Goal: Information Seeking & Learning: Learn about a topic

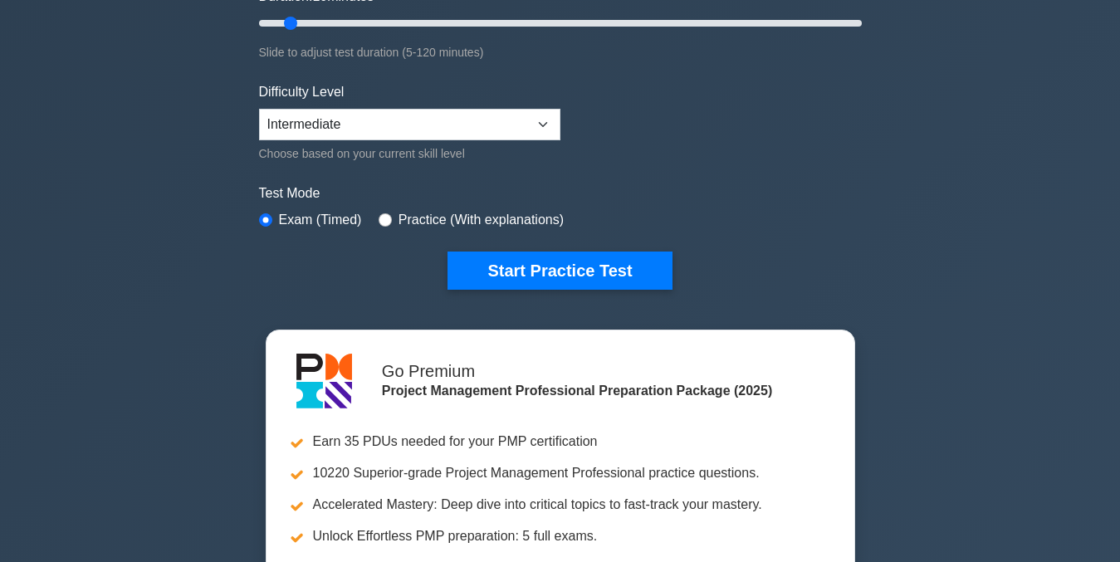
scroll to position [349, 0]
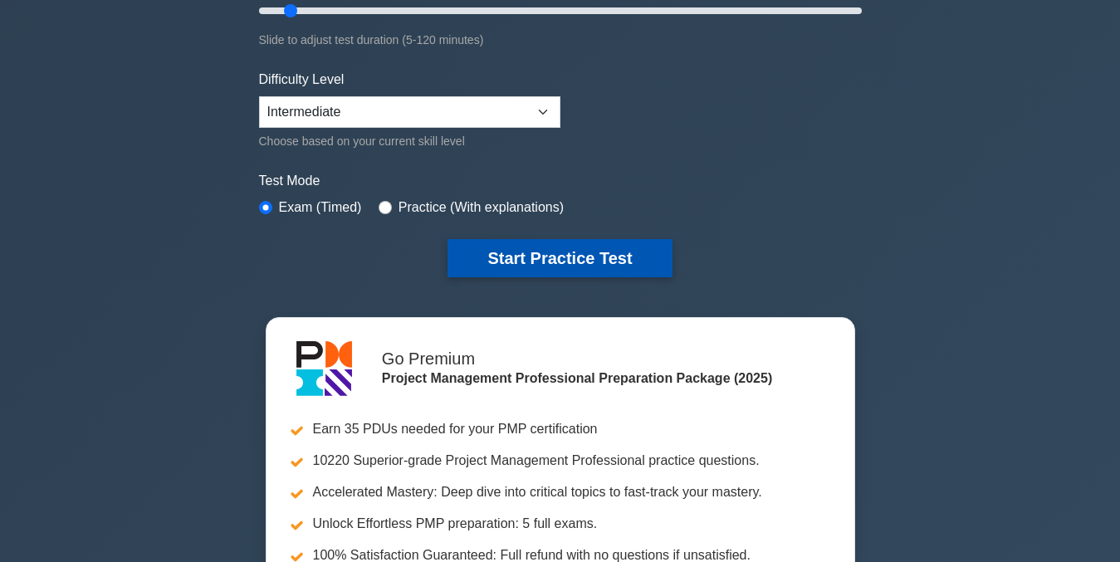
click at [598, 261] on button "Start Practice Test" at bounding box center [560, 258] width 224 height 38
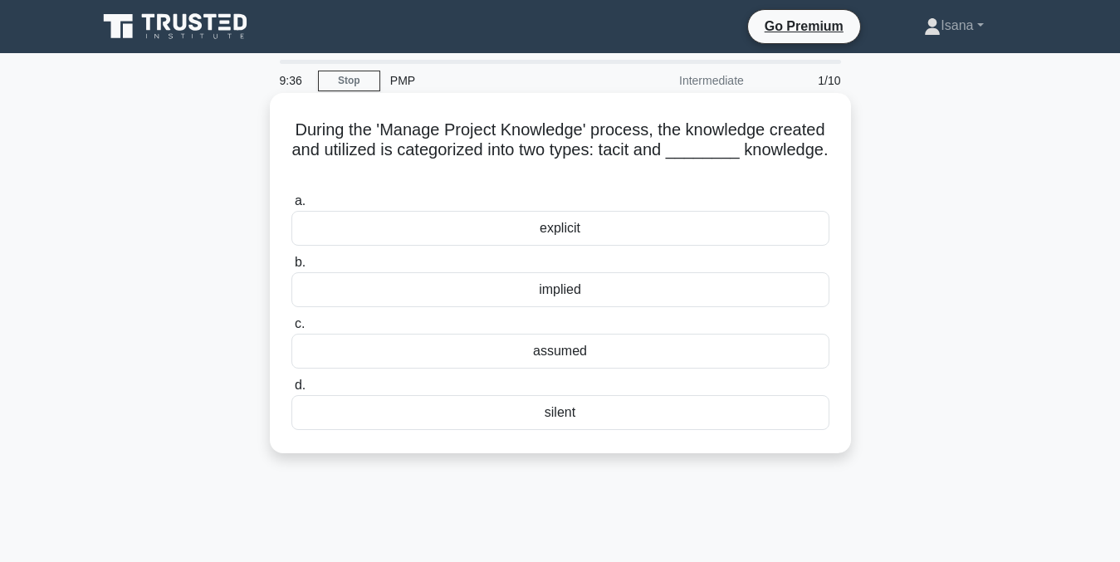
click at [627, 228] on div "explicit" at bounding box center [560, 228] width 538 height 35
click at [291, 207] on input "a. explicit" at bounding box center [291, 201] width 0 height 11
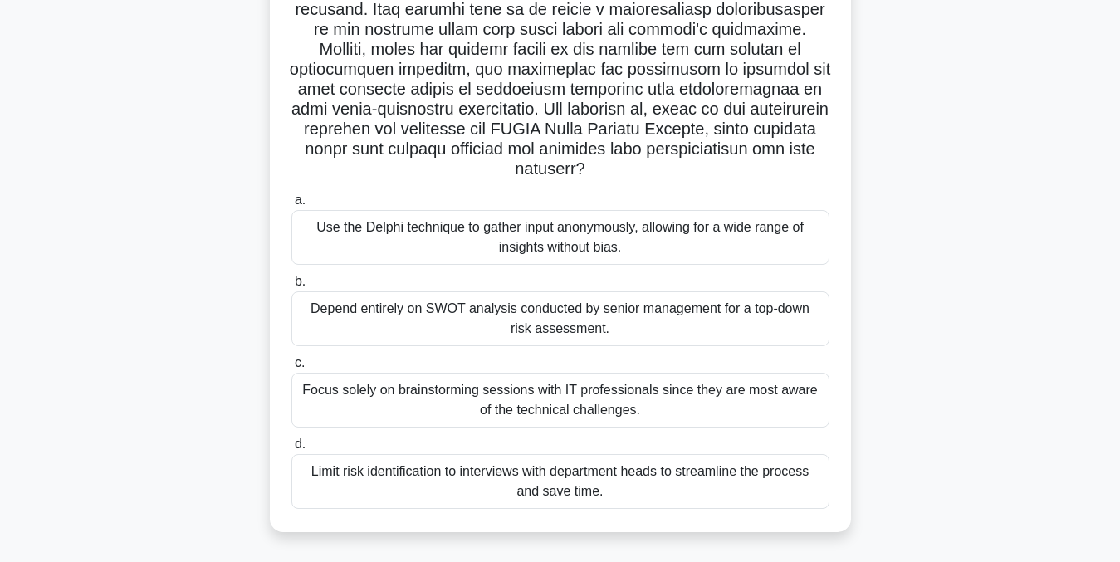
scroll to position [335, 0]
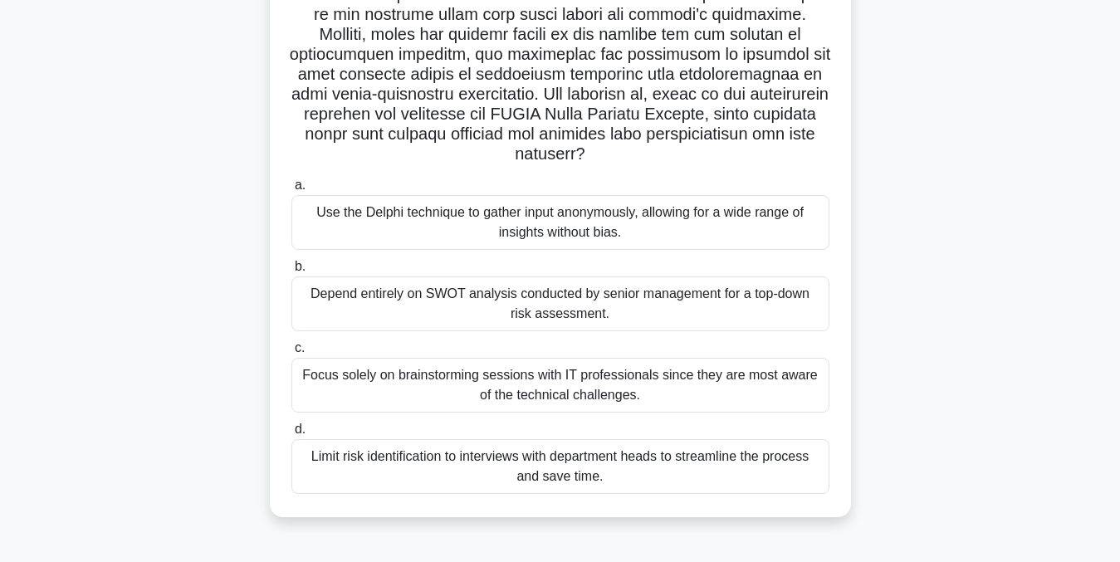
click at [624, 305] on div "Depend entirely on SWOT analysis conducted by senior management for a top-down …" at bounding box center [560, 303] width 538 height 55
click at [291, 272] on input "b. Depend entirely on SWOT analysis conducted by senior management for a top-do…" at bounding box center [291, 267] width 0 height 11
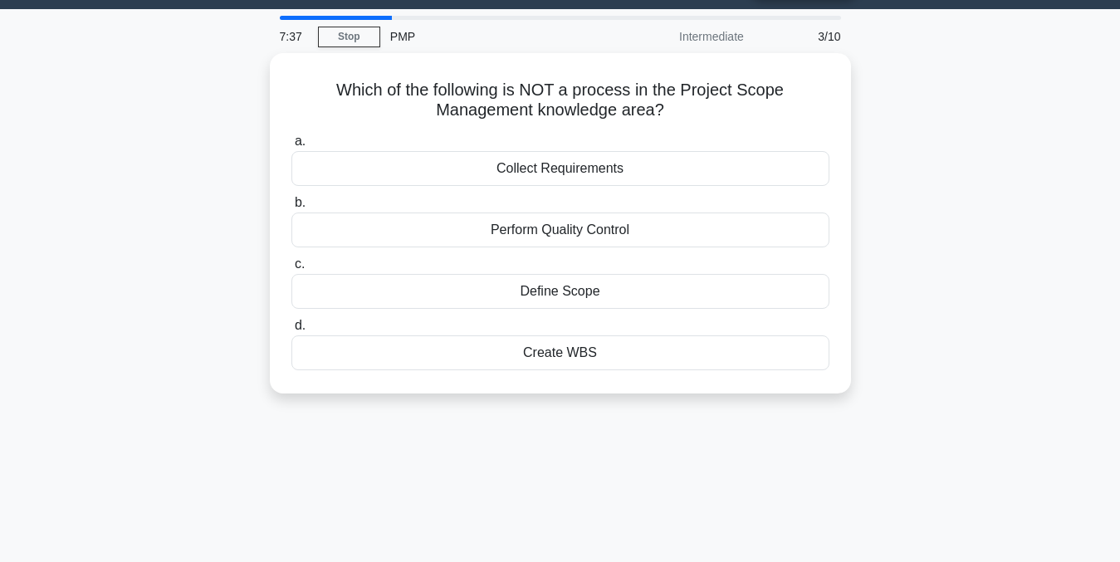
scroll to position [0, 0]
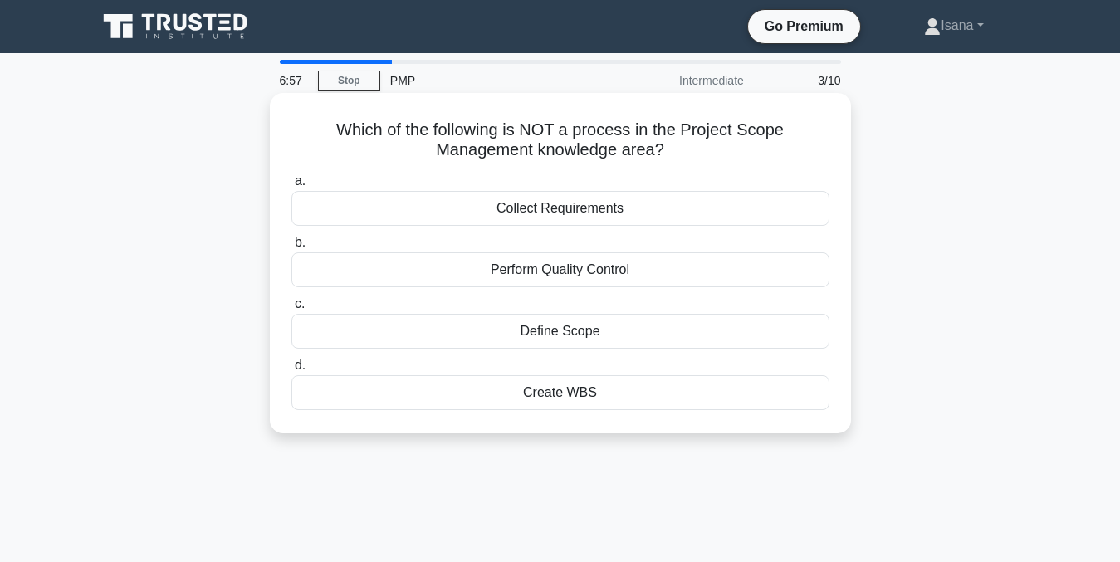
click at [633, 270] on div "Perform Quality Control" at bounding box center [560, 269] width 538 height 35
click at [291, 248] on input "b. Perform Quality Control" at bounding box center [291, 242] width 0 height 11
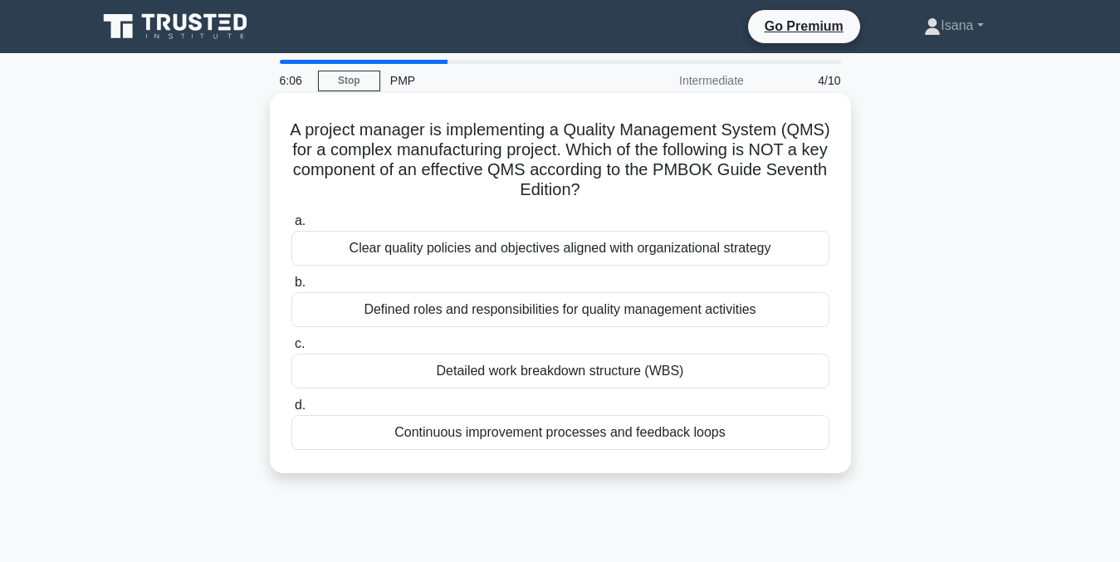
click at [625, 311] on div "Defined roles and responsibilities for quality management activities" at bounding box center [560, 309] width 538 height 35
click at [291, 288] on input "b. Defined roles and responsibilities for quality management activities" at bounding box center [291, 282] width 0 height 11
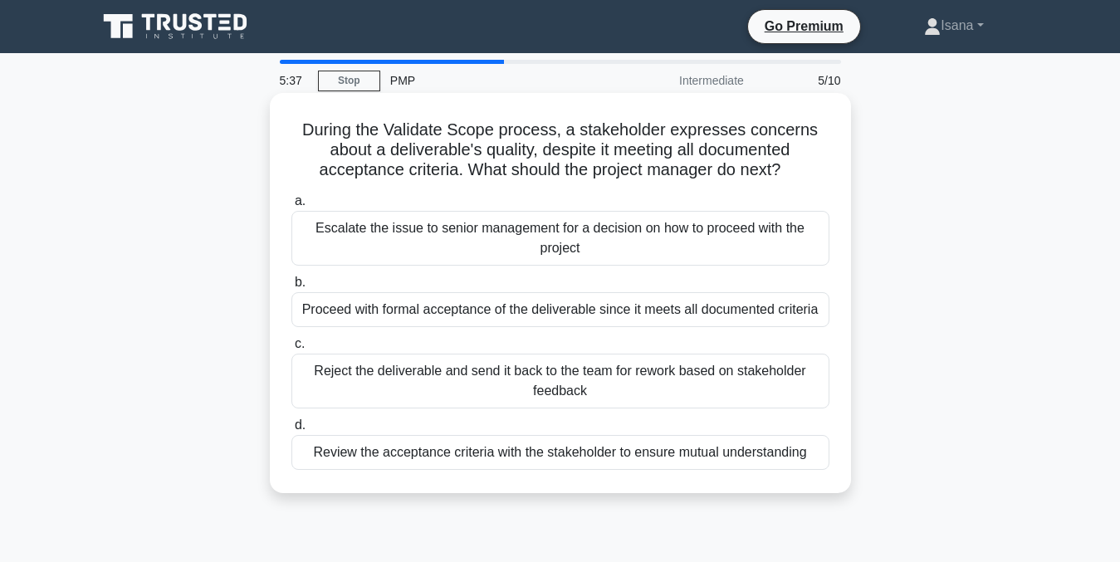
click at [597, 453] on div "Review the acceptance criteria with the stakeholder to ensure mutual understand…" at bounding box center [560, 452] width 538 height 35
click at [291, 431] on input "d. Review the acceptance criteria with the stakeholder to ensure mutual underst…" at bounding box center [291, 425] width 0 height 11
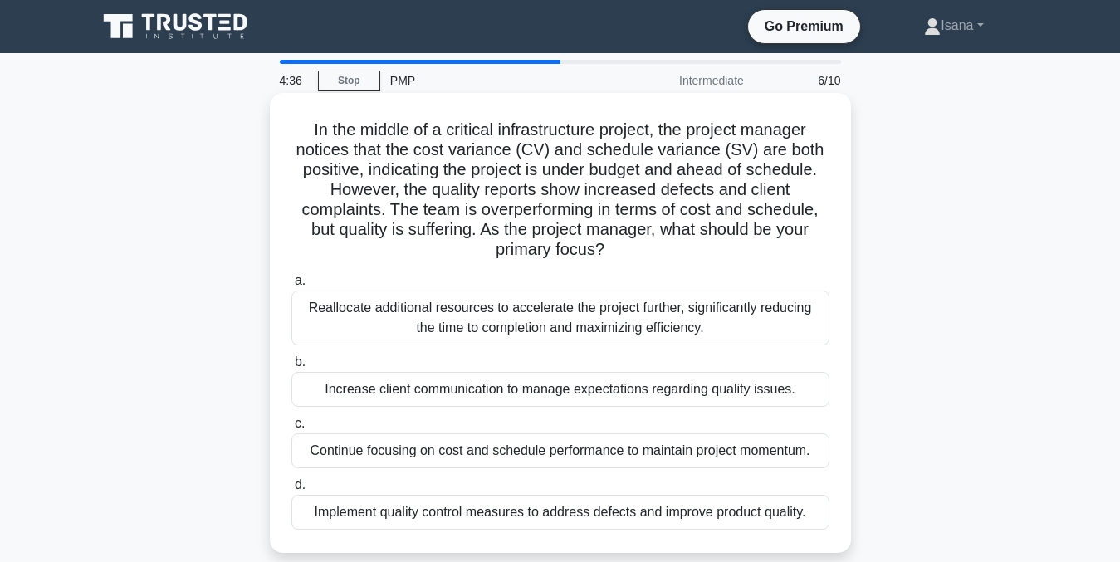
click at [578, 521] on div "Implement quality control measures to address defects and improve product quali…" at bounding box center [560, 512] width 538 height 35
click at [291, 491] on input "d. Implement quality control measures to address defects and improve product qu…" at bounding box center [291, 485] width 0 height 11
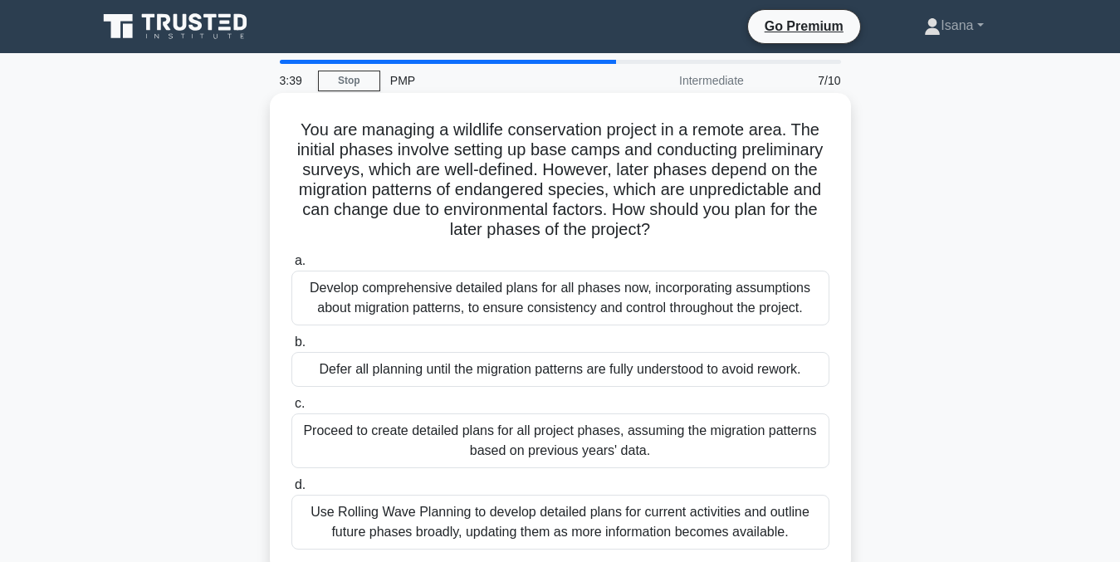
click at [562, 518] on div "Use Rolling Wave Planning to develop detailed plans for current activities and …" at bounding box center [560, 522] width 538 height 55
click at [291, 491] on input "d. Use Rolling Wave Planning to develop detailed plans for current activities a…" at bounding box center [291, 485] width 0 height 11
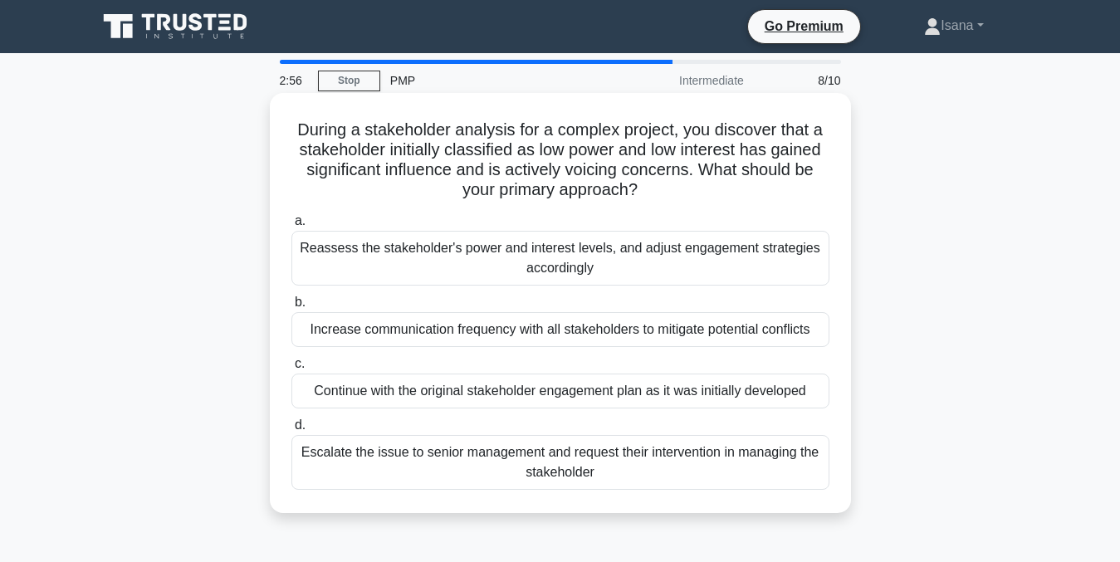
click at [611, 267] on div "Reassess the stakeholder's power and interest levels, and adjust engagement str…" at bounding box center [560, 258] width 538 height 55
click at [291, 227] on input "a. Reassess the stakeholder's power and interest levels, and adjust engagement …" at bounding box center [291, 221] width 0 height 11
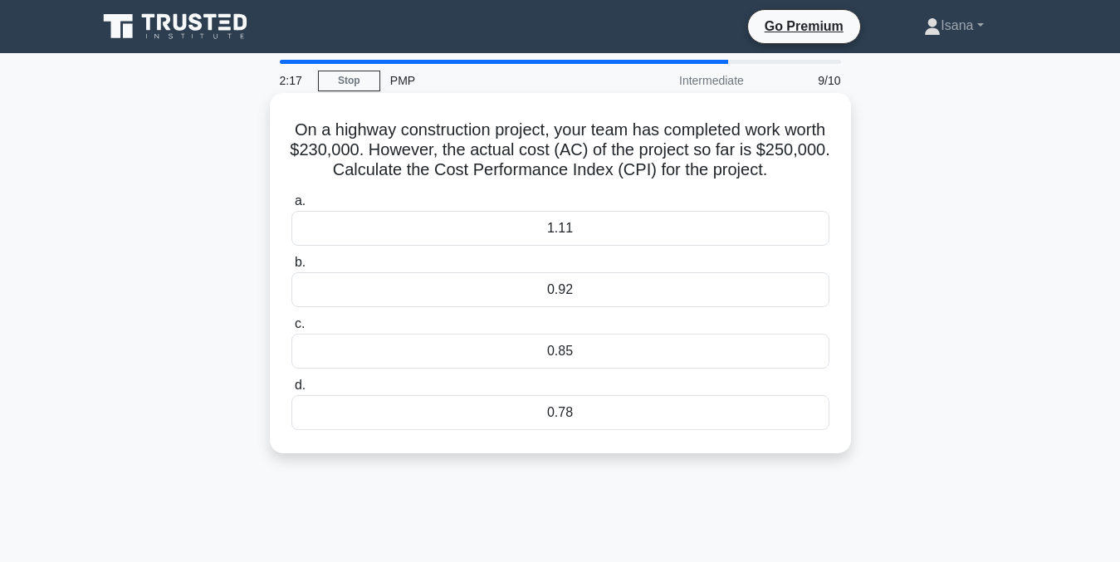
click at [565, 231] on div "1.11" at bounding box center [560, 228] width 538 height 35
click at [291, 207] on input "a. 1.11" at bounding box center [291, 201] width 0 height 11
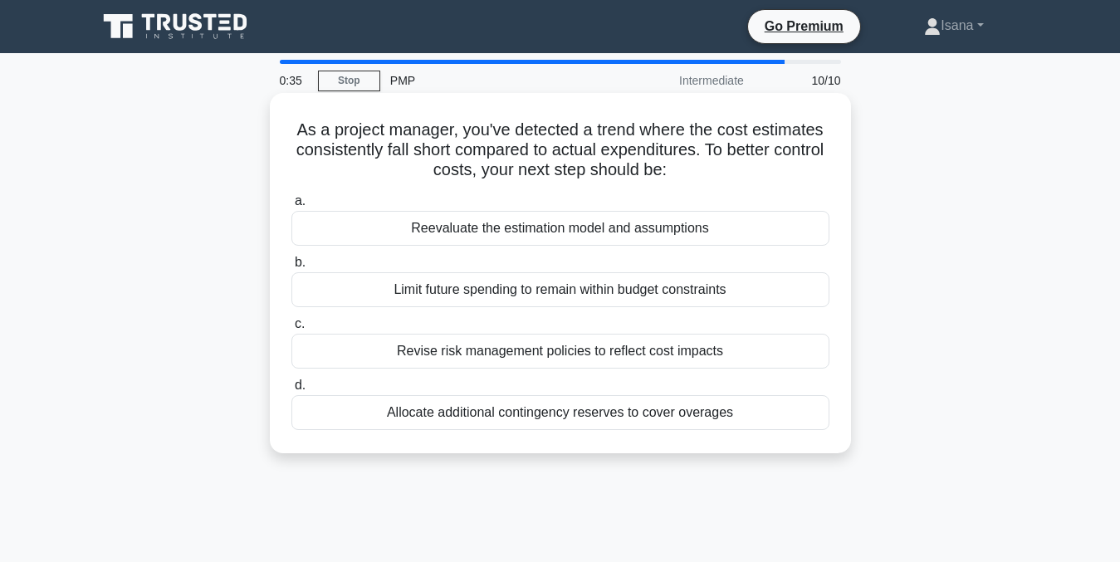
click at [532, 355] on div "Revise risk management policies to reflect cost impacts" at bounding box center [560, 351] width 538 height 35
click at [291, 330] on input "c. Revise risk management policies to reflect cost impacts" at bounding box center [291, 324] width 0 height 11
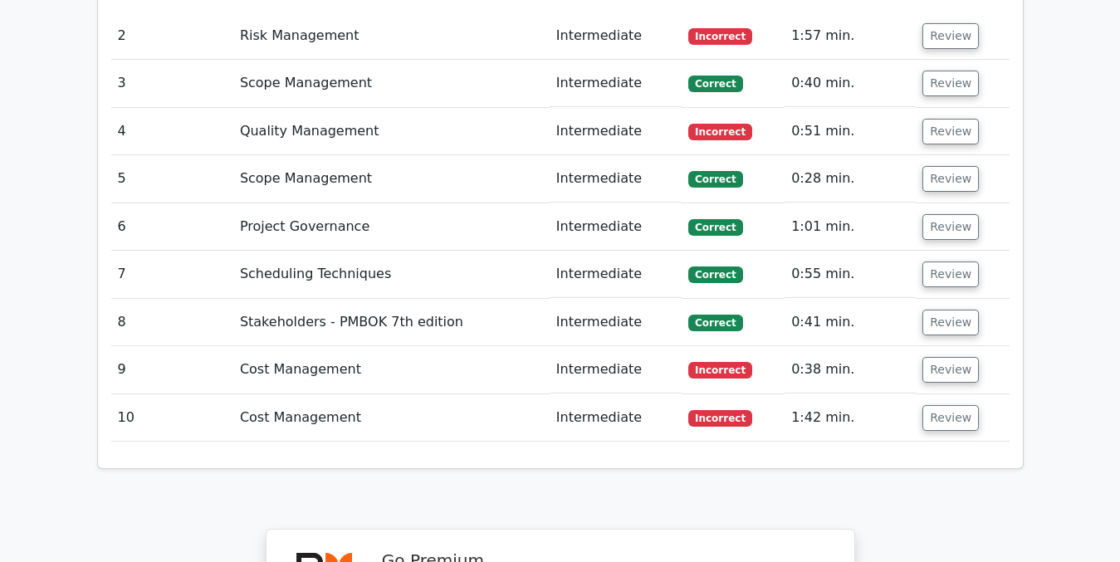
scroll to position [2305, 0]
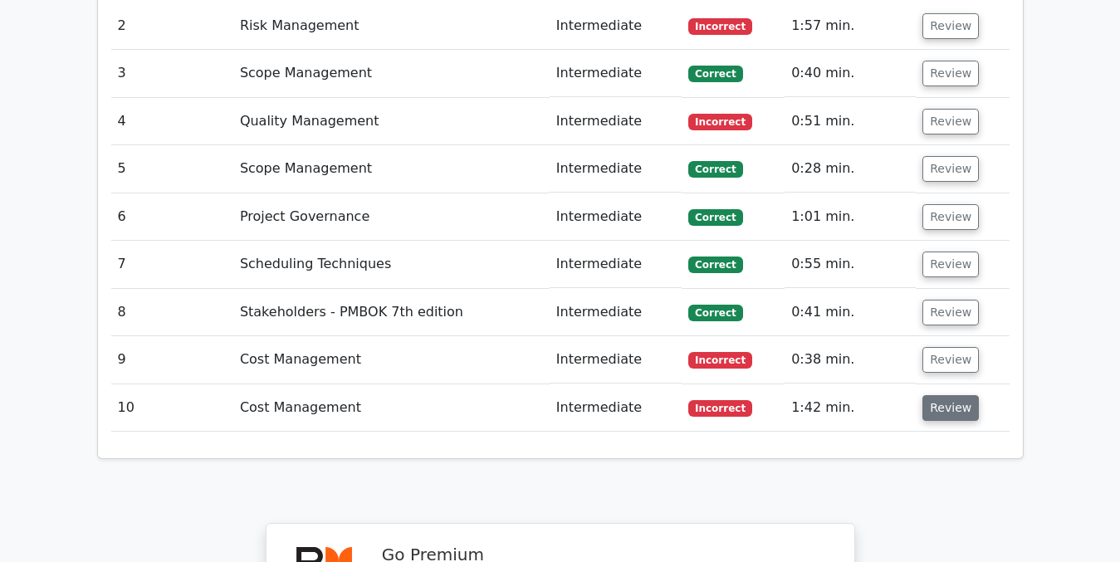
click at [947, 395] on button "Review" at bounding box center [950, 408] width 56 height 26
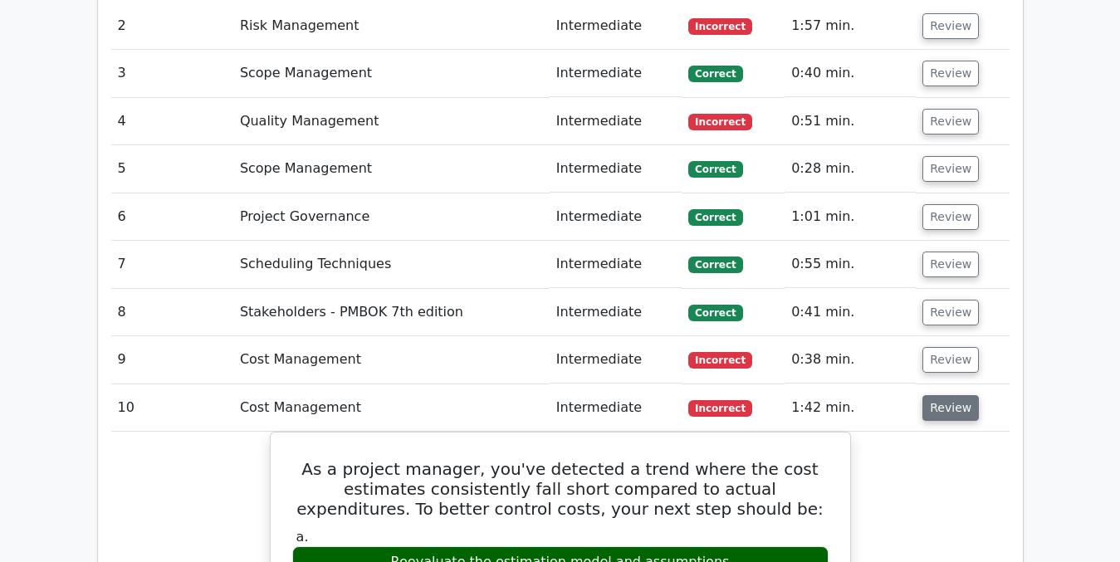
click at [947, 395] on button "Review" at bounding box center [950, 408] width 56 height 26
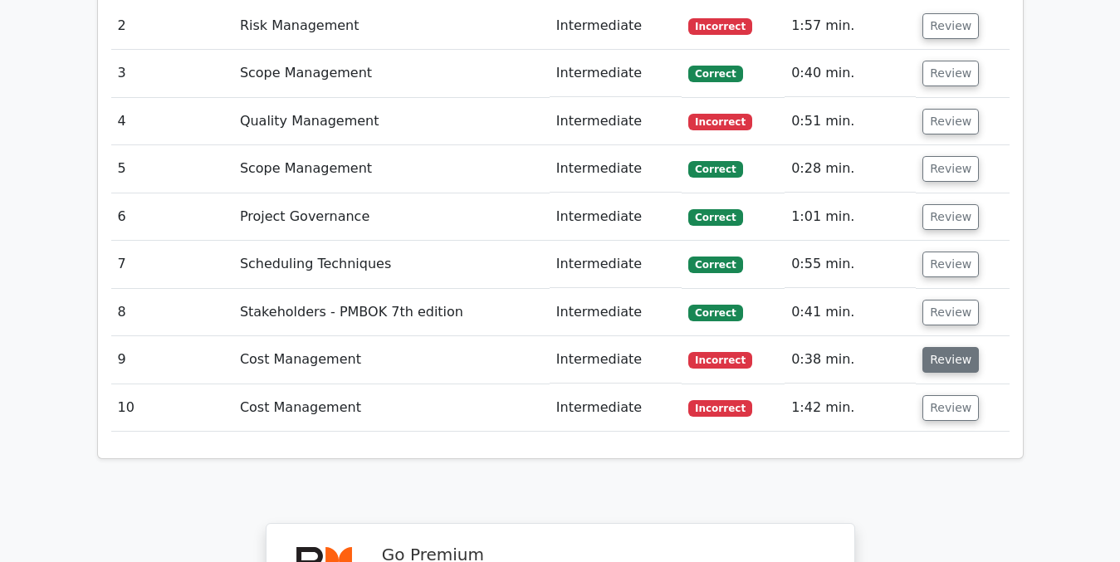
click at [939, 347] on button "Review" at bounding box center [950, 360] width 56 height 26
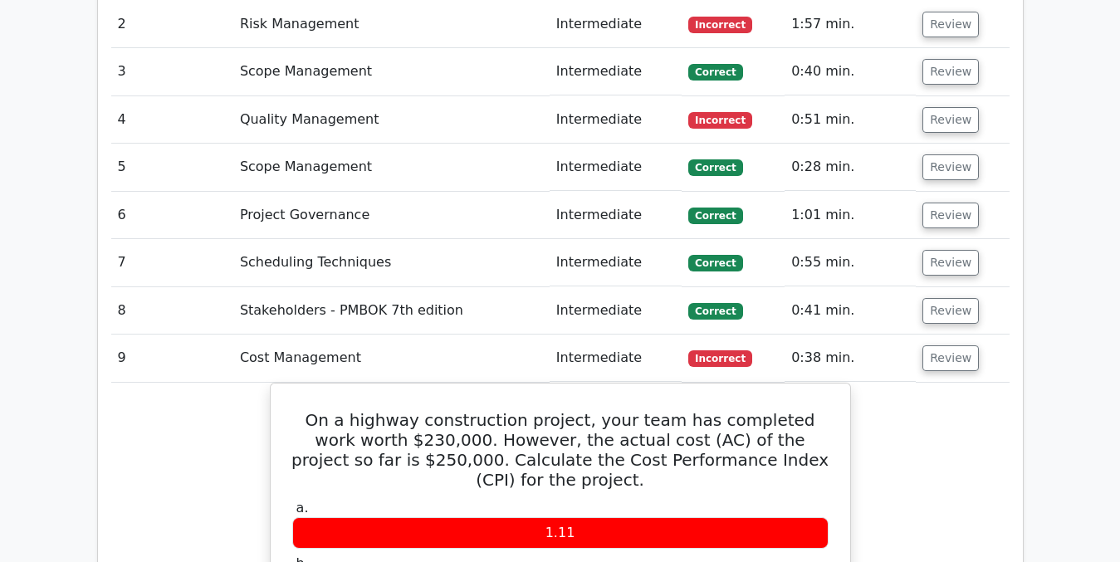
scroll to position [2317, 0]
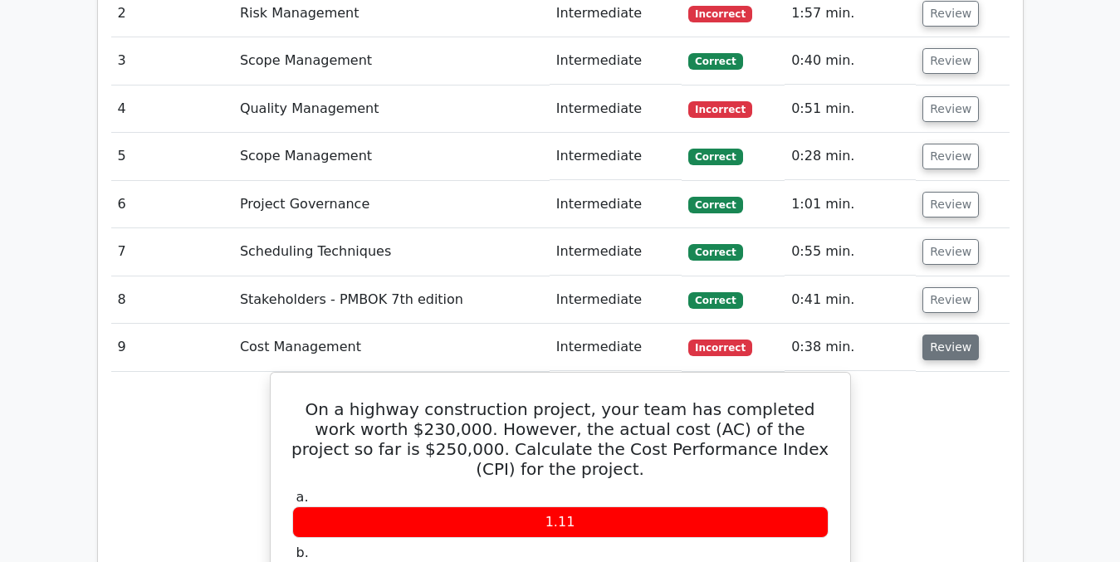
click at [941, 335] on button "Review" at bounding box center [950, 348] width 56 height 26
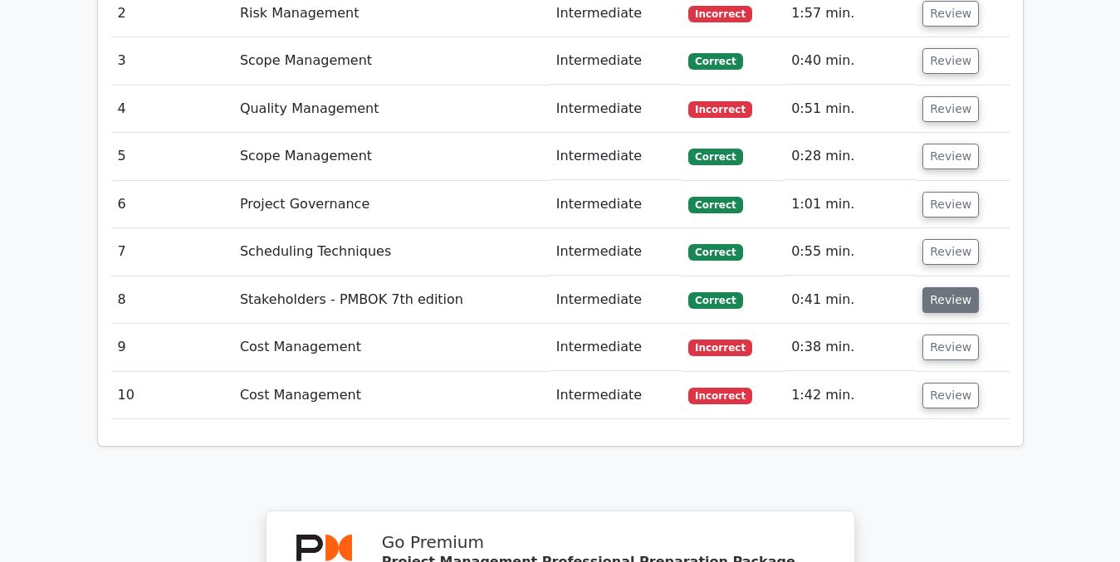
click at [941, 287] on button "Review" at bounding box center [950, 300] width 56 height 26
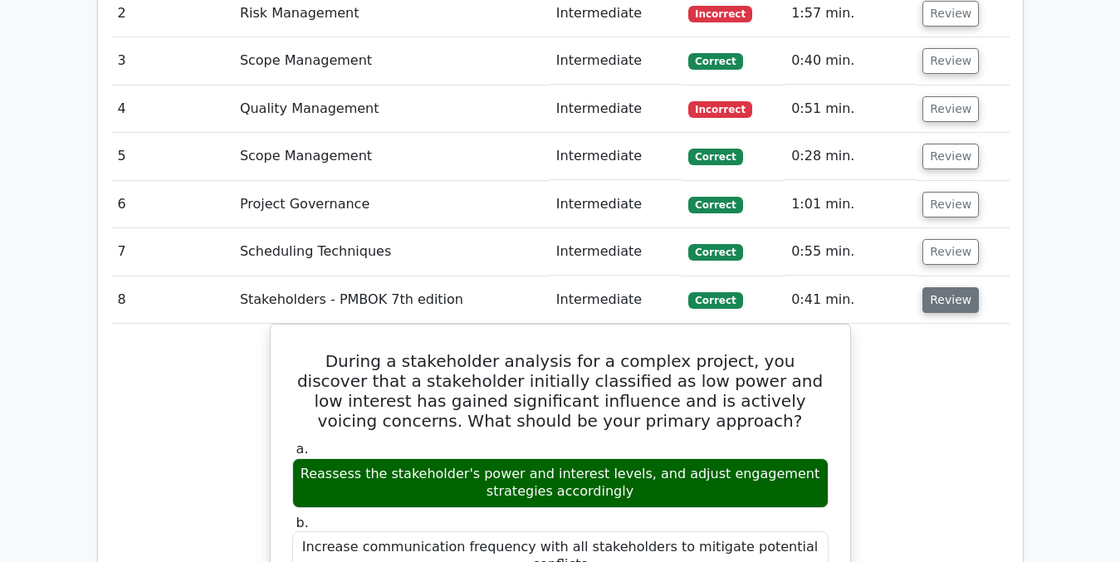
click at [947, 287] on button "Review" at bounding box center [950, 300] width 56 height 26
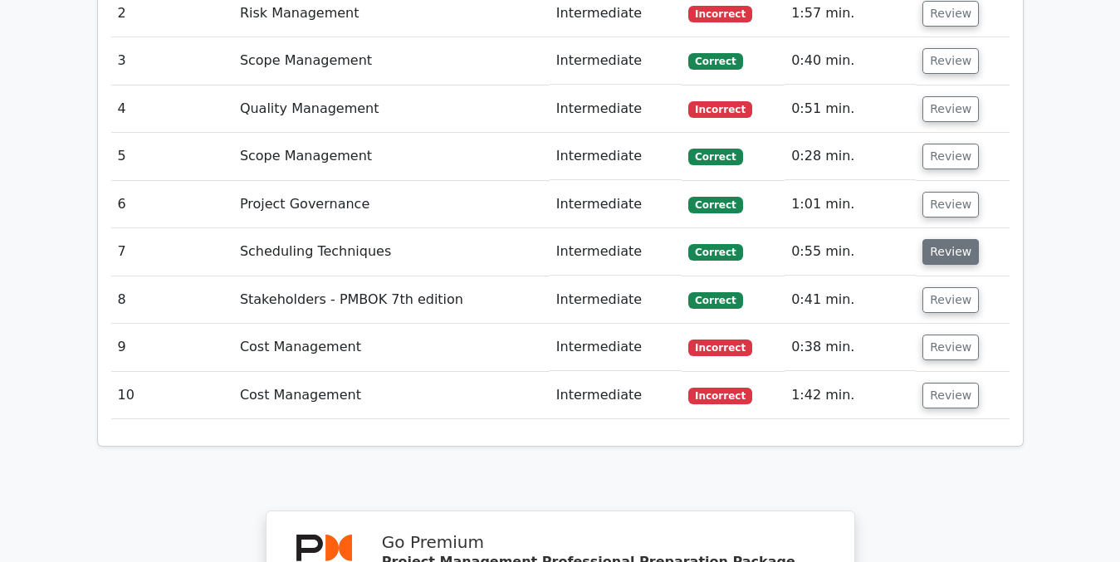
click at [947, 239] on button "Review" at bounding box center [950, 252] width 56 height 26
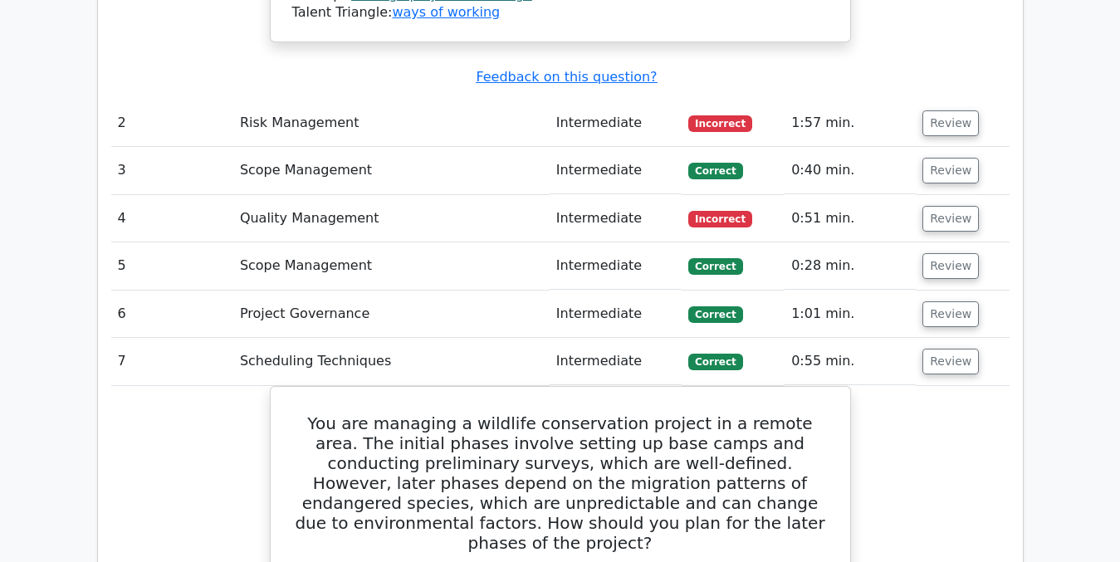
scroll to position [2199, 0]
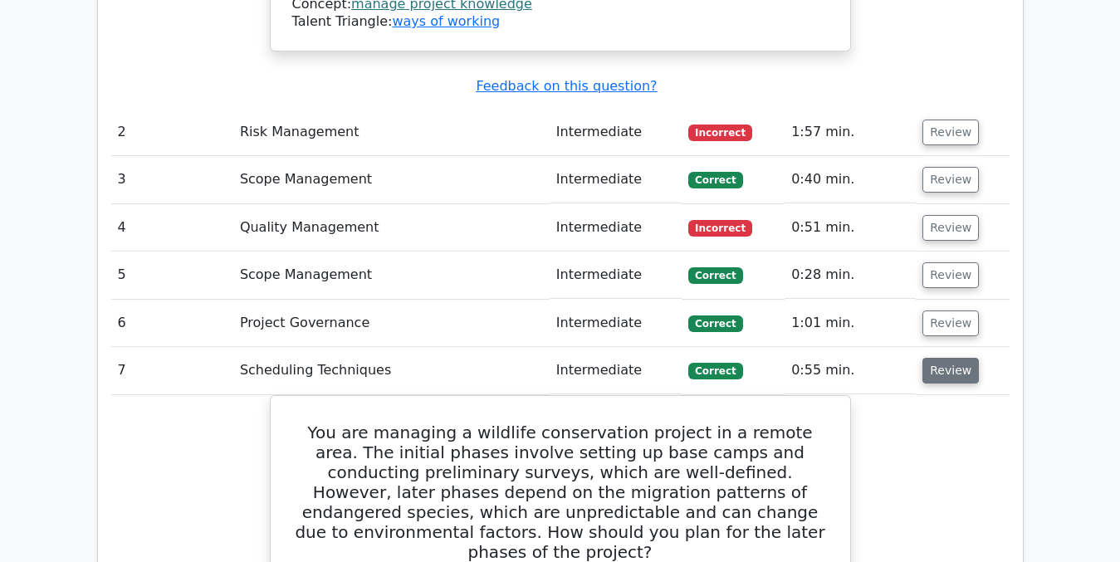
click at [945, 358] on button "Review" at bounding box center [950, 371] width 56 height 26
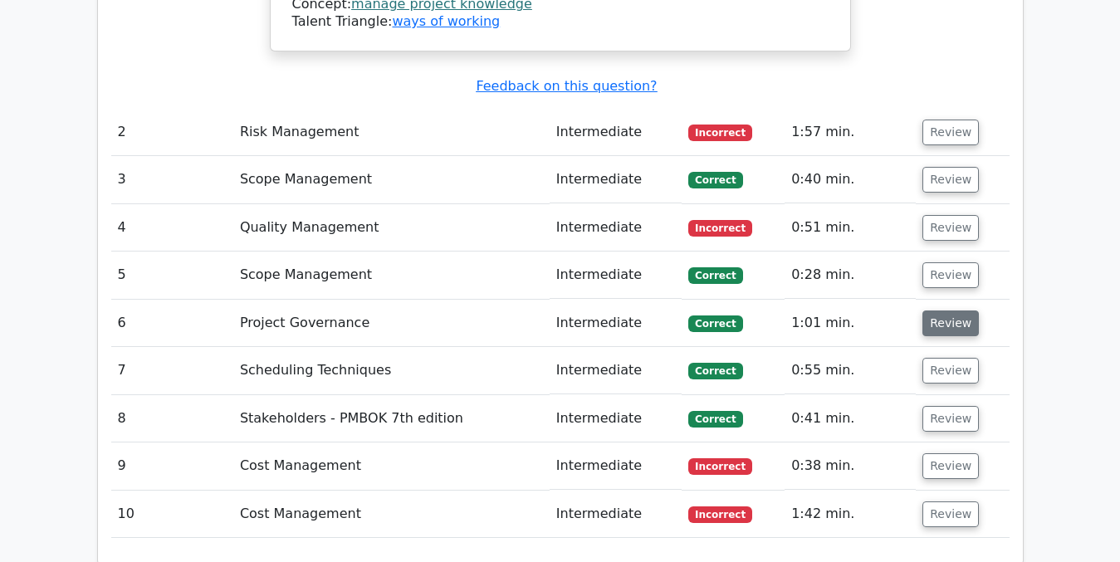
click at [944, 311] on button "Review" at bounding box center [950, 324] width 56 height 26
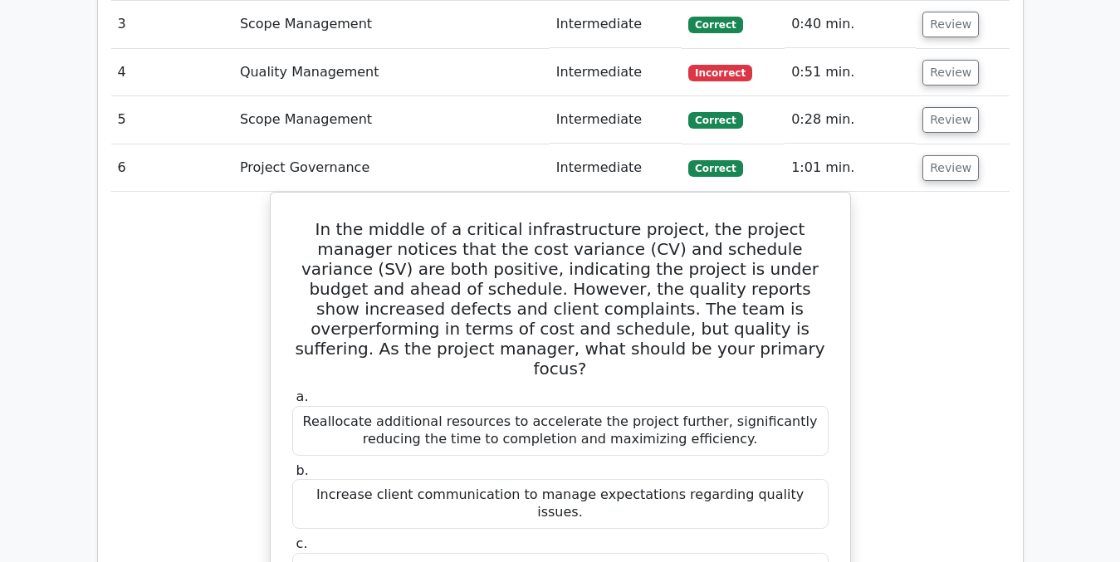
scroll to position [2378, 0]
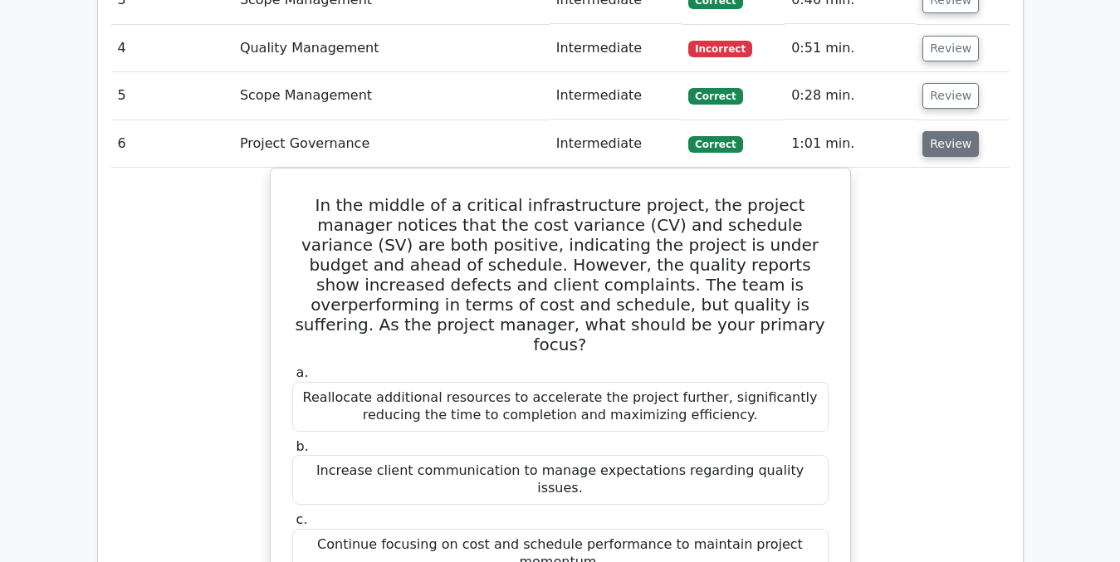
click at [944, 131] on button "Review" at bounding box center [950, 144] width 56 height 26
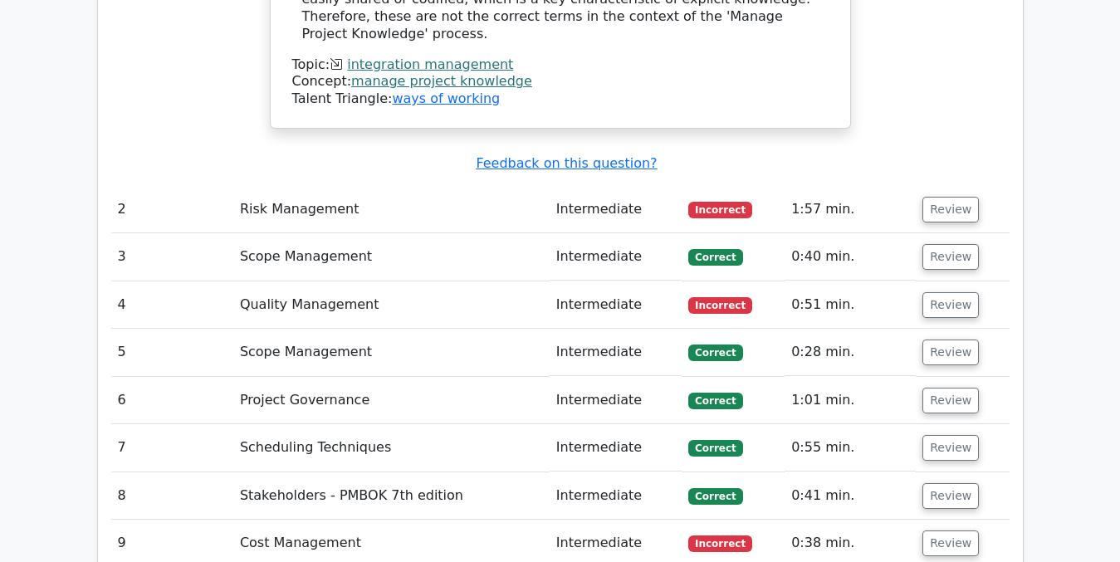
scroll to position [2126, 0]
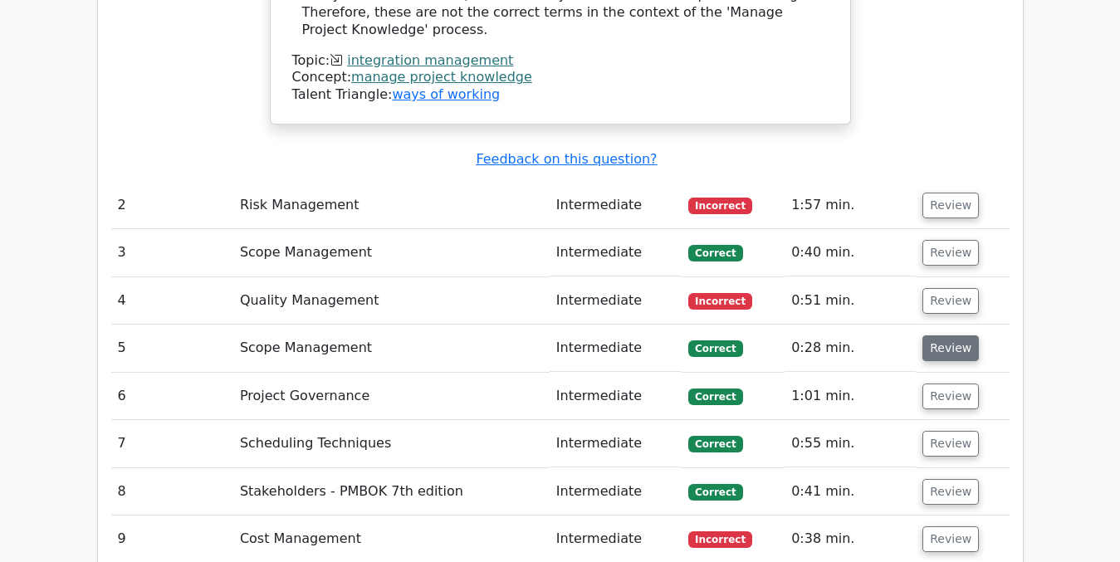
click at [941, 335] on button "Review" at bounding box center [950, 348] width 56 height 26
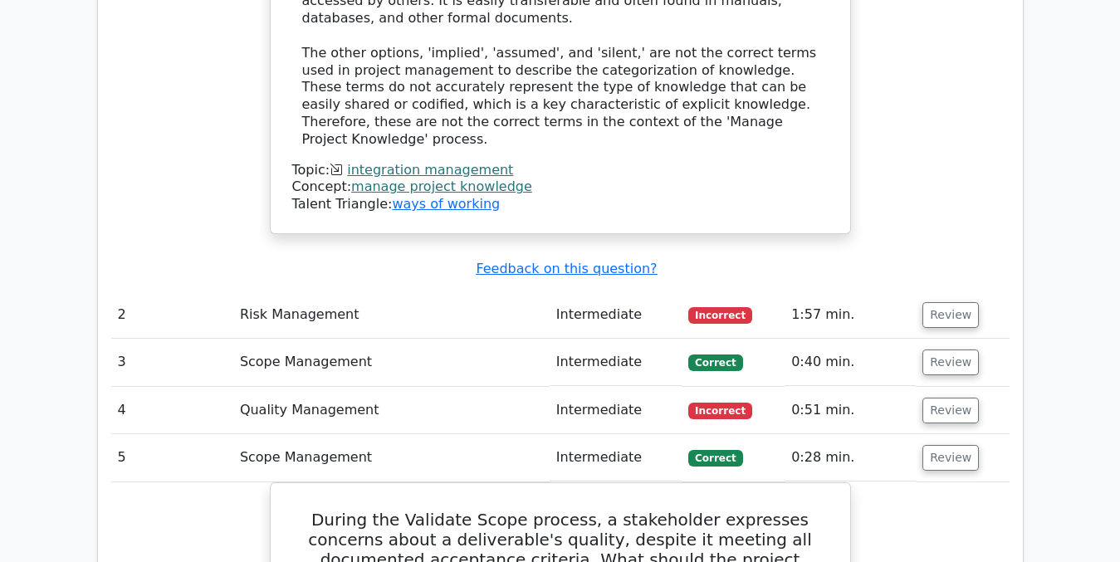
scroll to position [2013, 0]
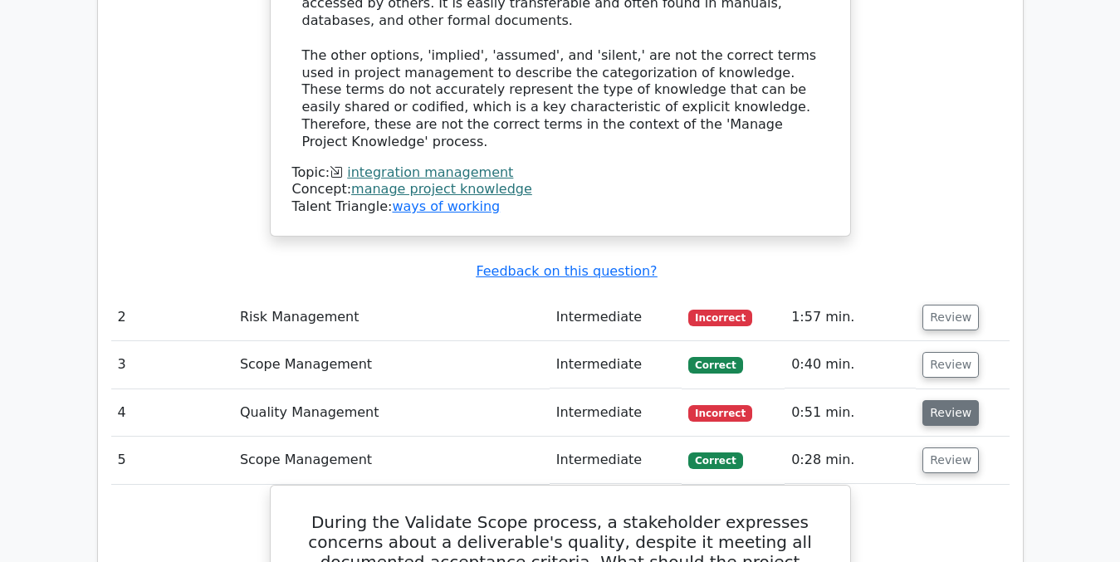
click at [942, 400] on button "Review" at bounding box center [950, 413] width 56 height 26
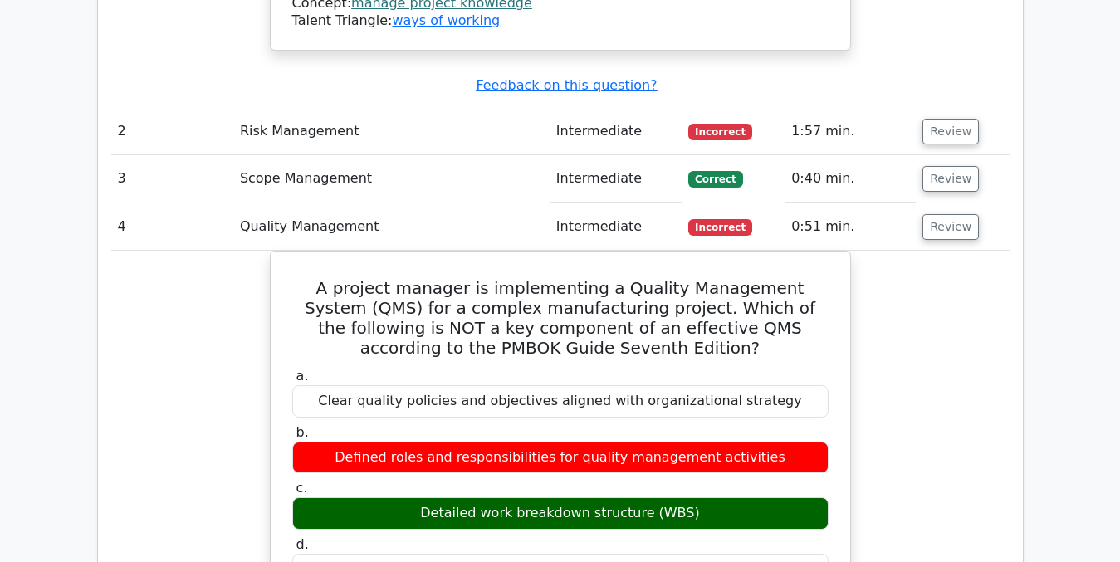
scroll to position [2213, 0]
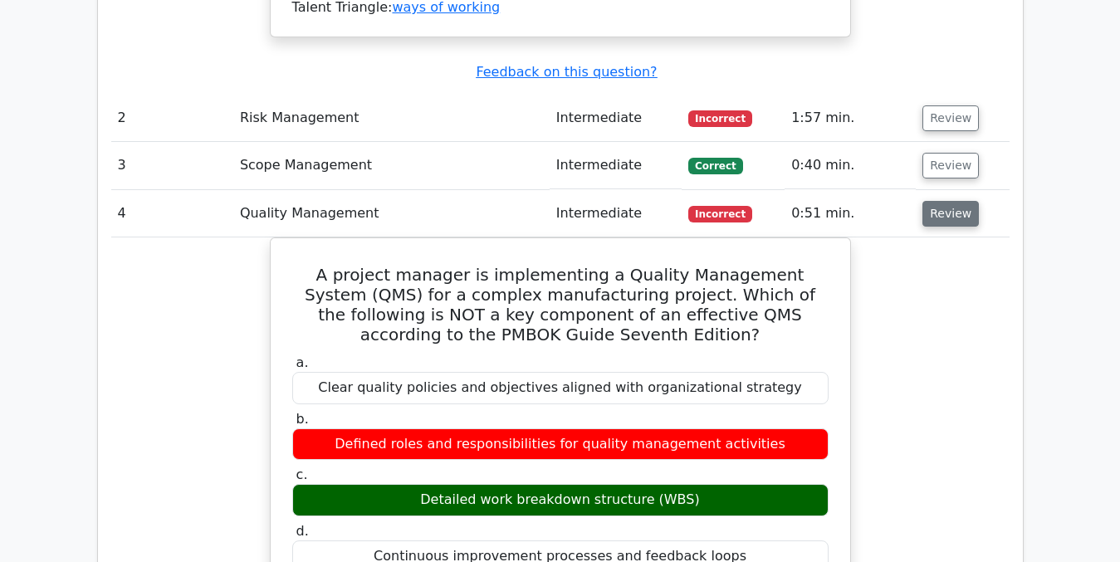
click at [939, 201] on button "Review" at bounding box center [950, 214] width 56 height 26
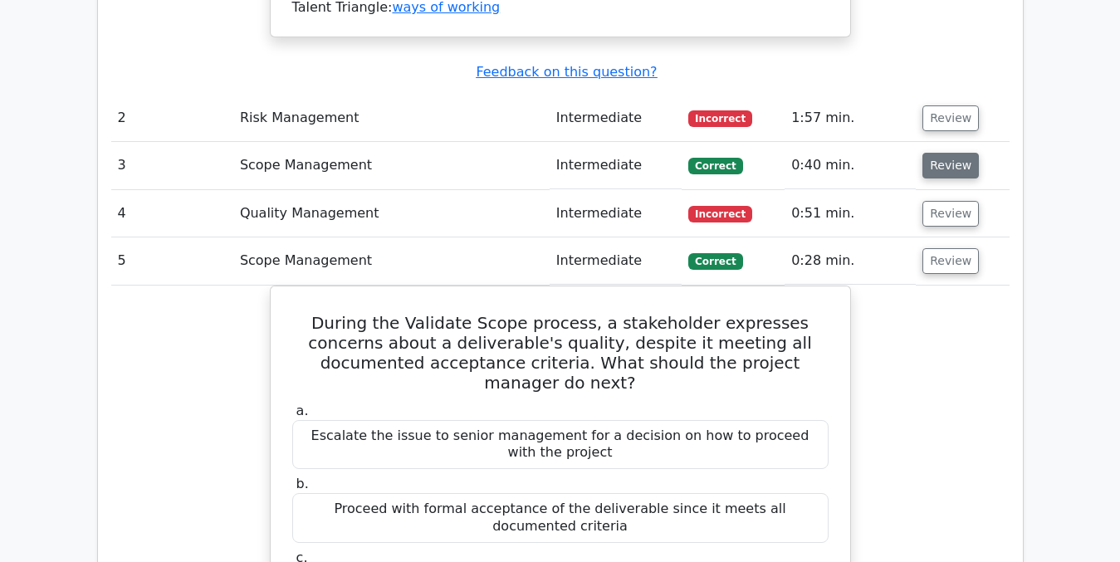
click at [947, 153] on button "Review" at bounding box center [950, 166] width 56 height 26
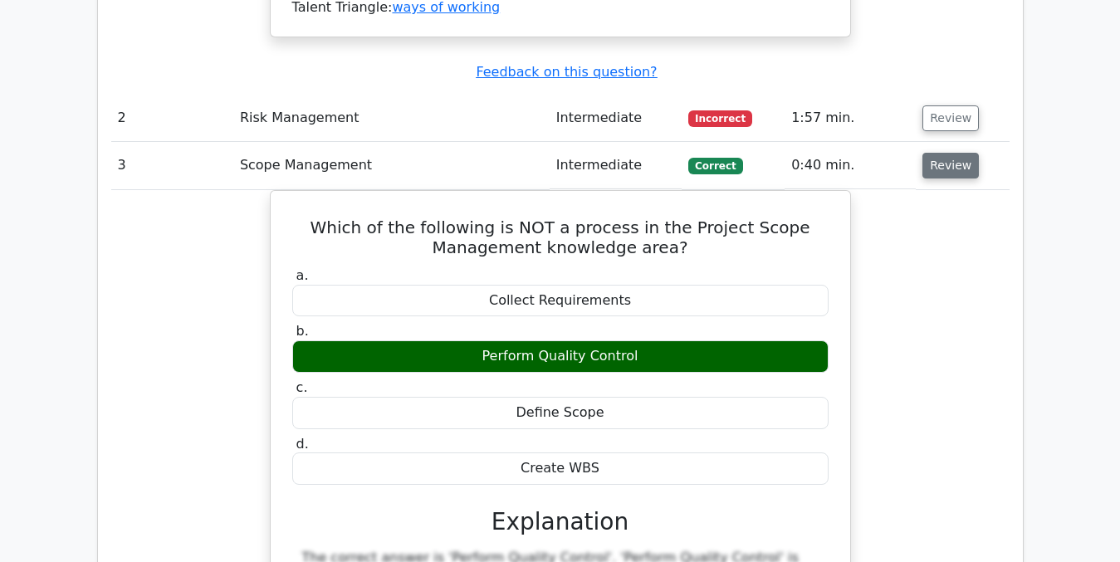
click at [947, 153] on button "Review" at bounding box center [950, 166] width 56 height 26
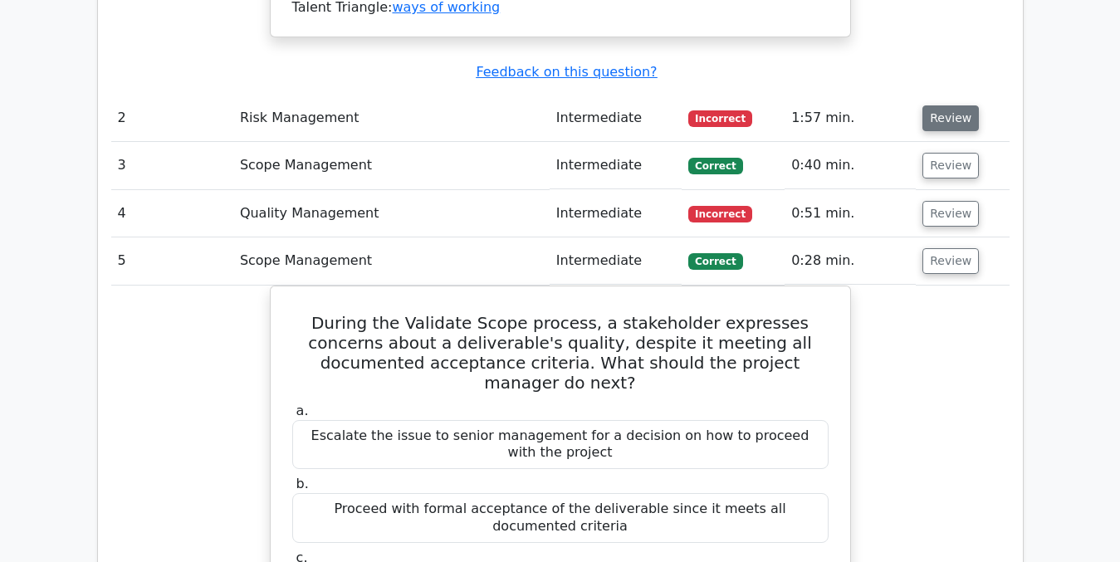
click at [935, 105] on button "Review" at bounding box center [950, 118] width 56 height 26
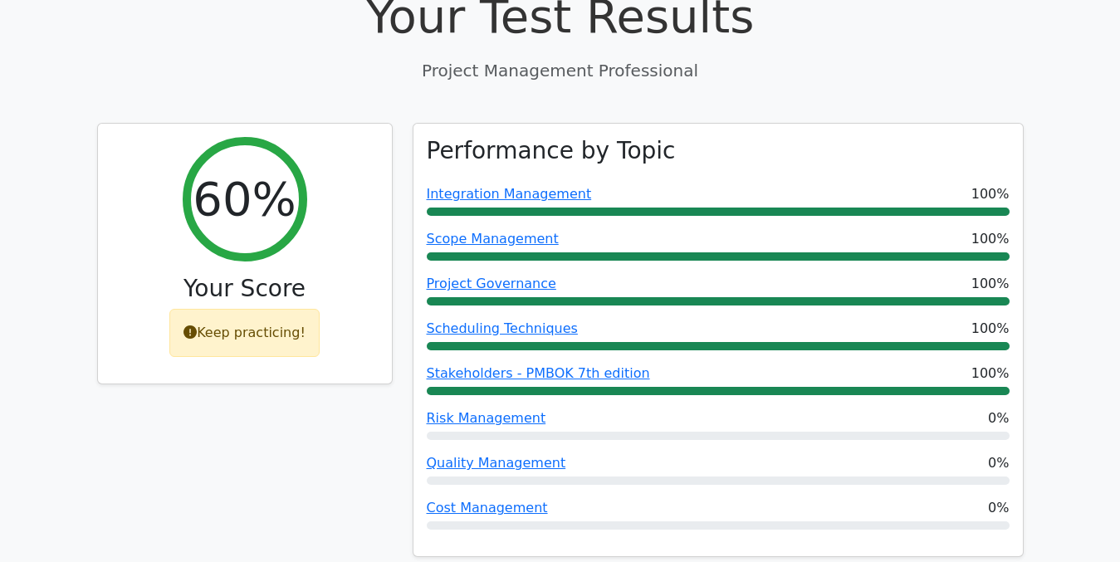
scroll to position [487, 0]
